Goal: Information Seeking & Learning: Learn about a topic

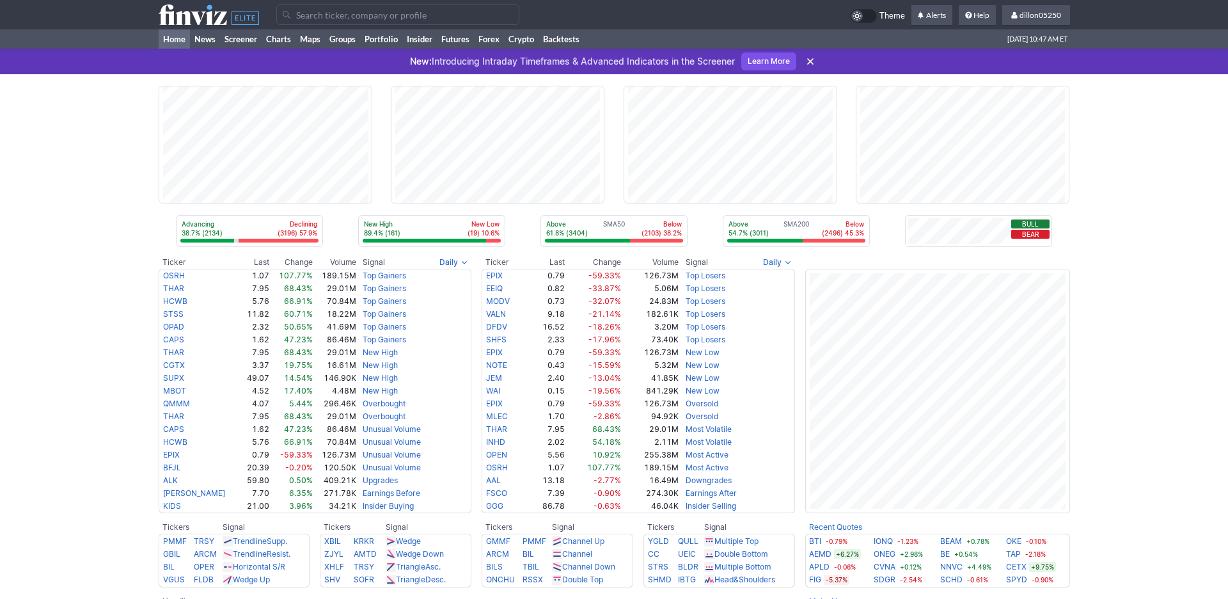
click at [322, 22] on input "Search" at bounding box center [397, 14] width 243 height 20
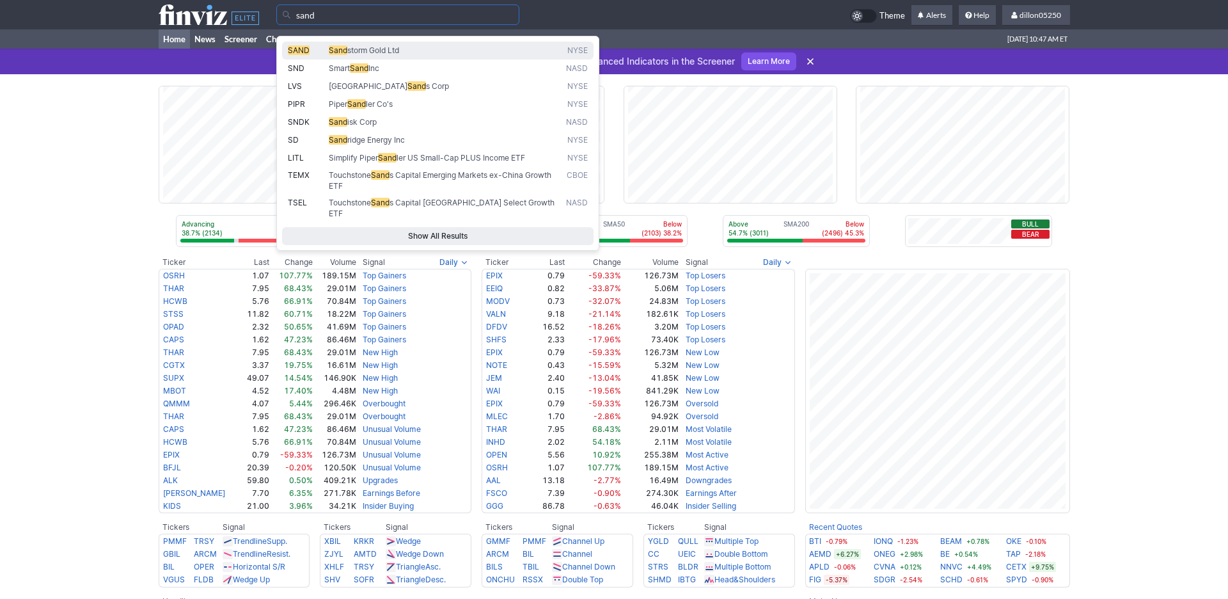
click at [305, 52] on span "SAND" at bounding box center [299, 50] width 22 height 10
type input "SAND"
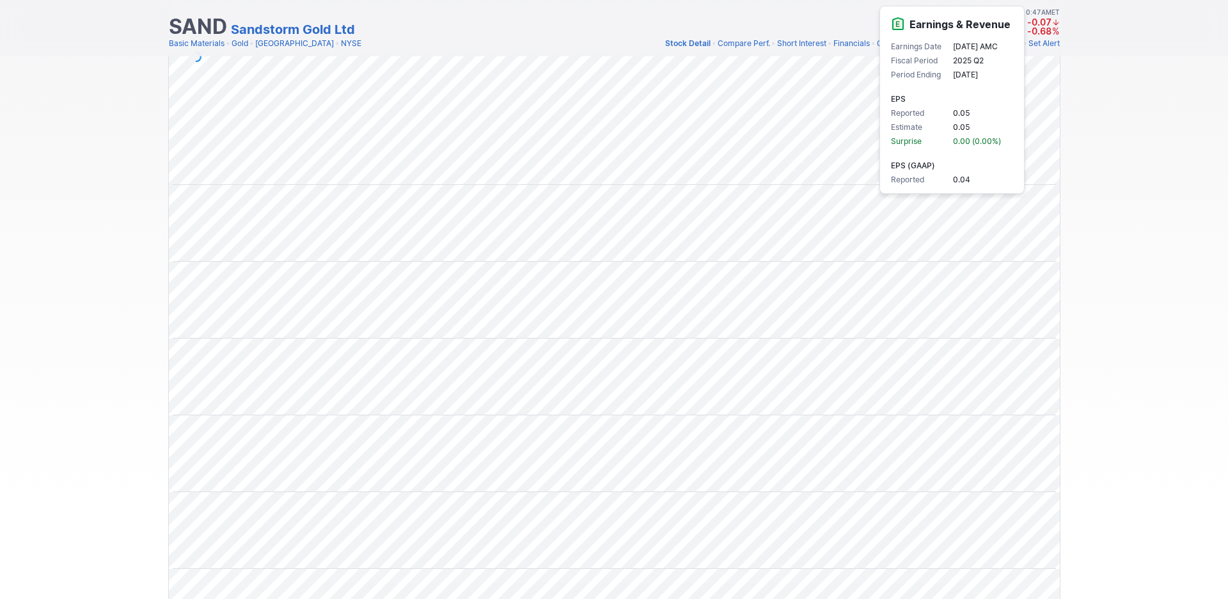
click at [1123, 189] on div "Draw Ideas Candle 1M 3M 5M 15M 30M 1H D W M Share" at bounding box center [614, 278] width 1228 height 756
